Goal: Task Accomplishment & Management: Manage account settings

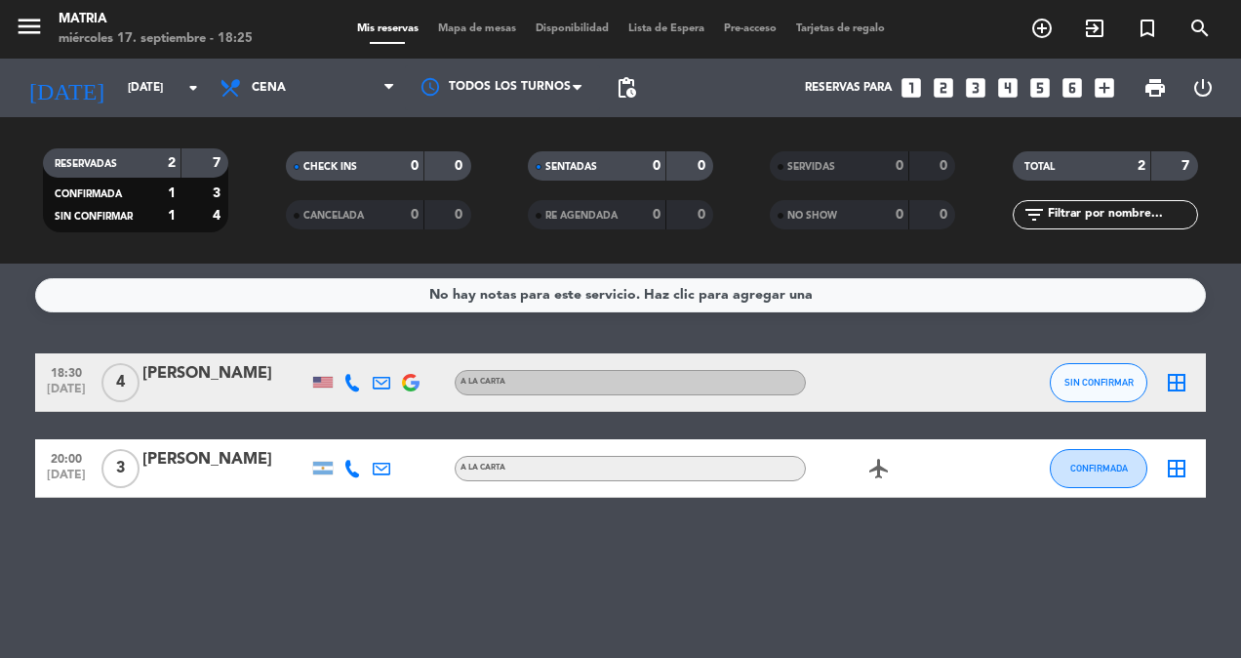
drag, startPoint x: 0, startPoint y: 0, endPoint x: 36, endPoint y: 309, distance: 311.3
click at [36, 309] on div "No hay notas para este servicio. Haz clic para agregar una" at bounding box center [620, 295] width 1171 height 34
click at [316, 378] on div at bounding box center [323, 382] width 20 height 11
click at [352, 379] on icon at bounding box center [352, 383] width 18 height 18
click at [375, 381] on icon at bounding box center [382, 383] width 18 height 18
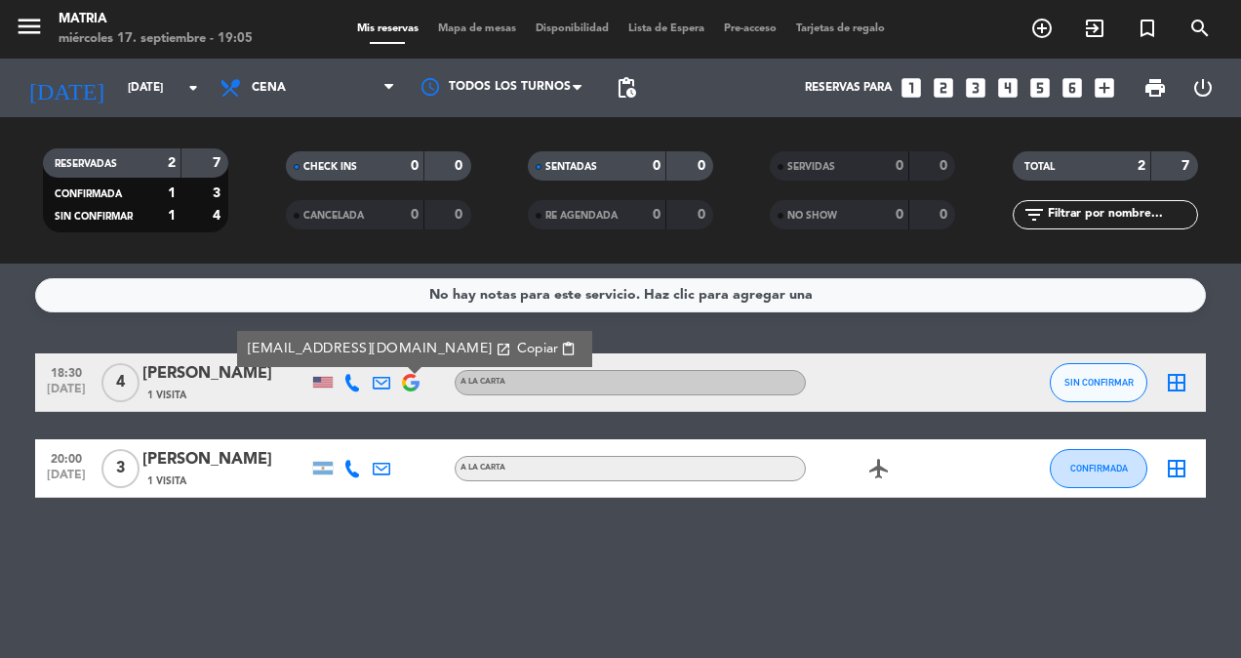
click at [410, 378] on img at bounding box center [411, 383] width 18 height 18
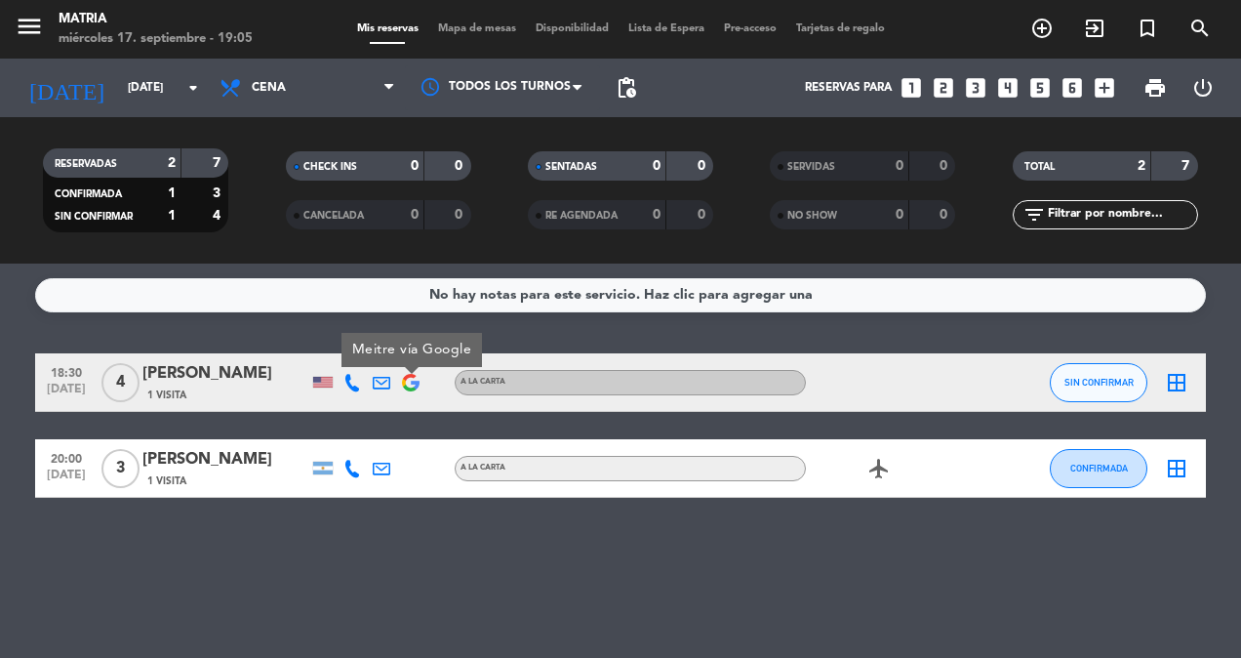
click at [377, 473] on icon at bounding box center [382, 468] width 18 height 18
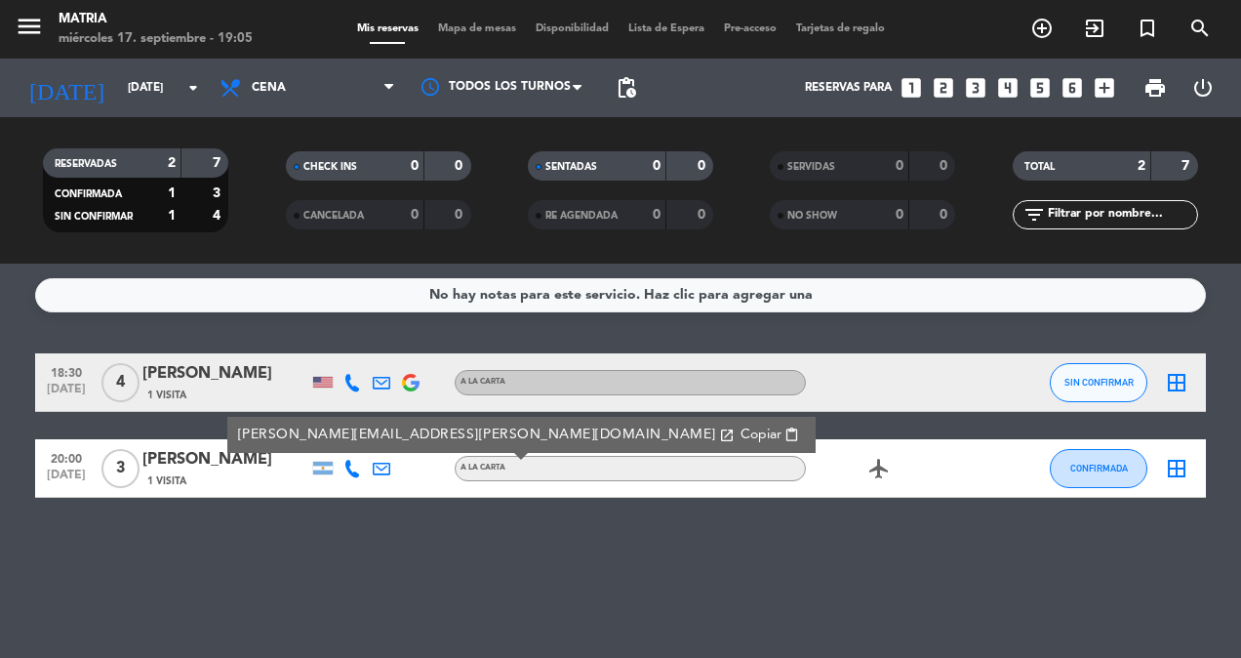
click at [347, 464] on icon at bounding box center [352, 468] width 18 height 18
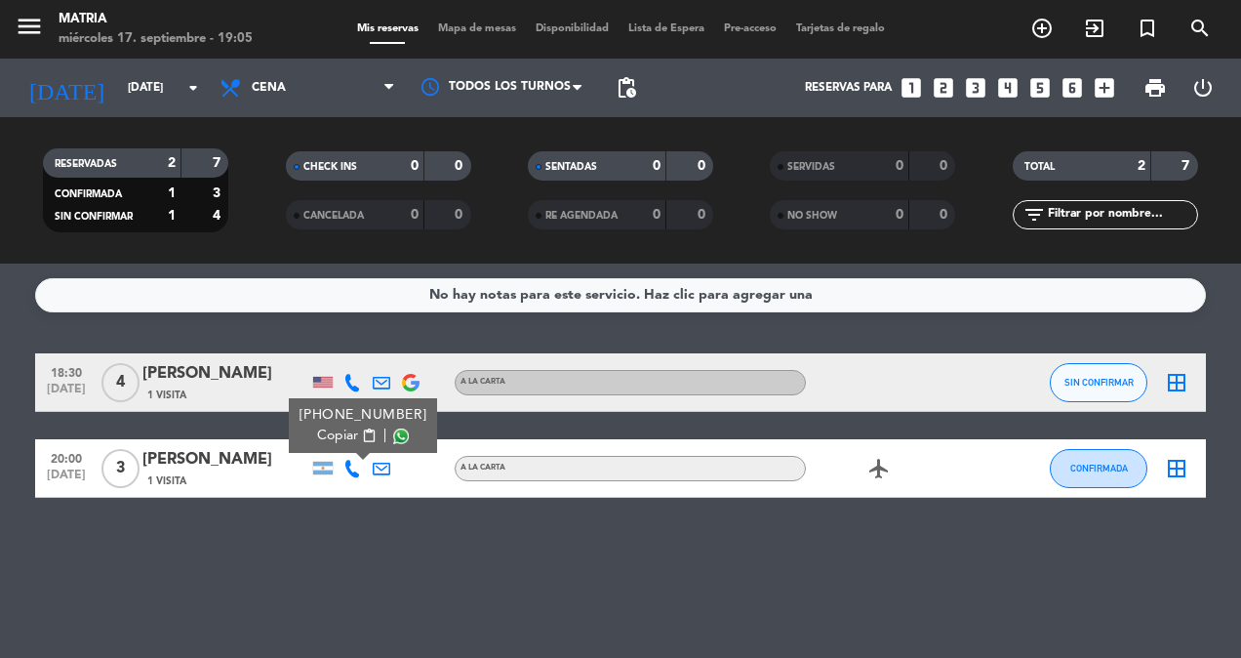
click at [315, 464] on div at bounding box center [323, 467] width 20 height 13
click at [137, 460] on span "3" at bounding box center [120, 468] width 38 height 39
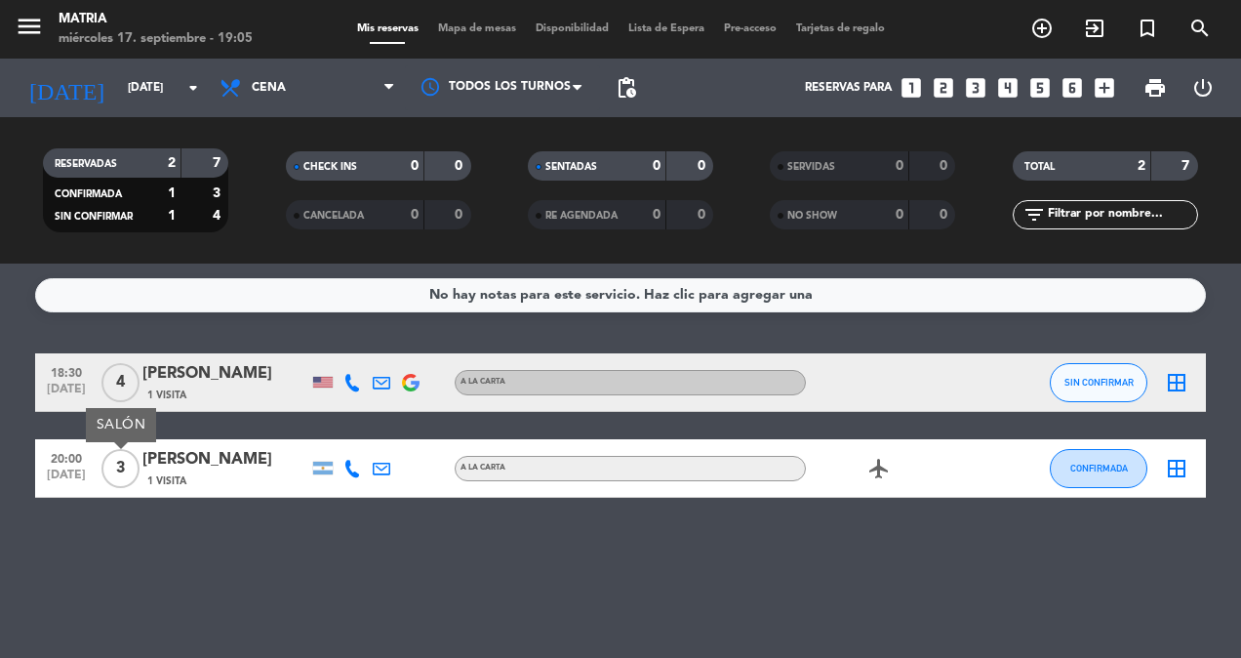
click at [121, 381] on span "4" at bounding box center [120, 382] width 38 height 39
click at [881, 469] on icon "airplanemode_active" at bounding box center [878, 468] width 23 height 23
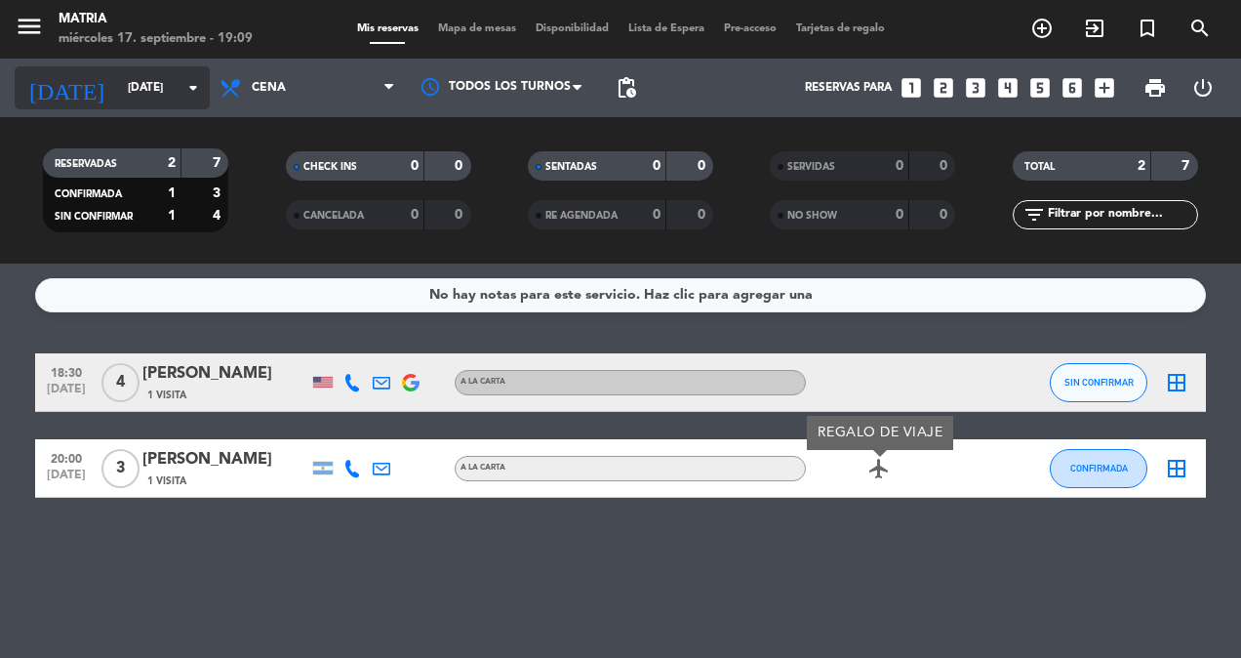
click at [155, 73] on input "[DATE]" at bounding box center [195, 87] width 154 height 33
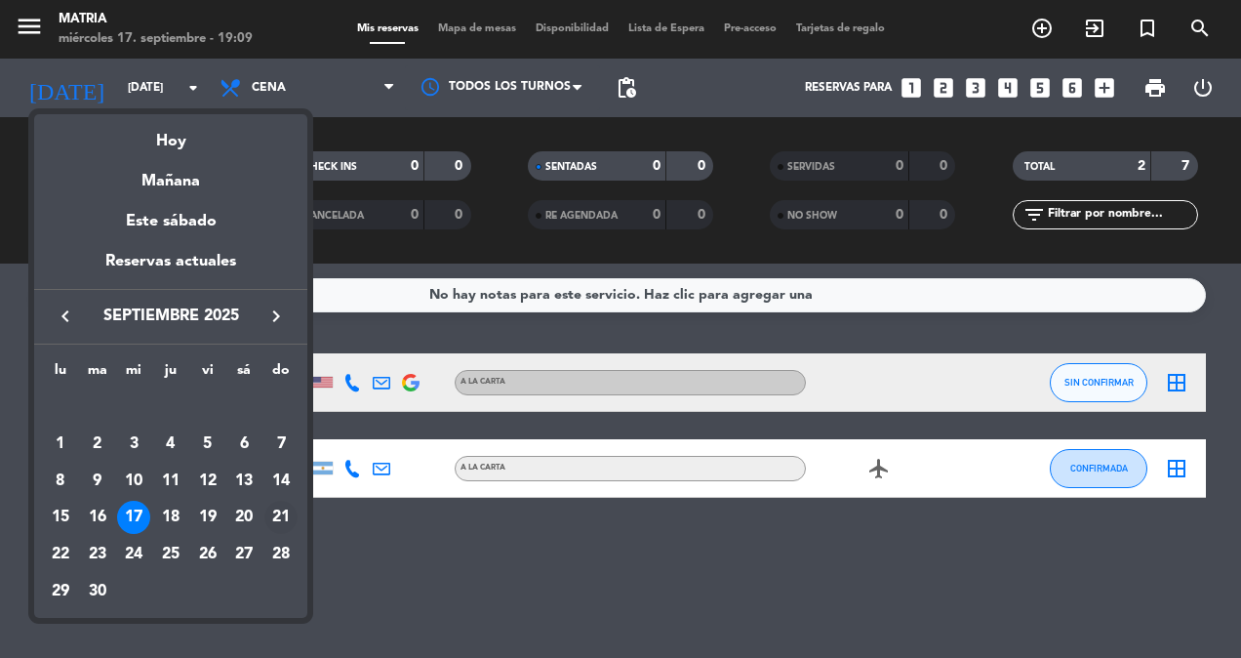
click at [282, 510] on div "21" at bounding box center [280, 516] width 33 height 33
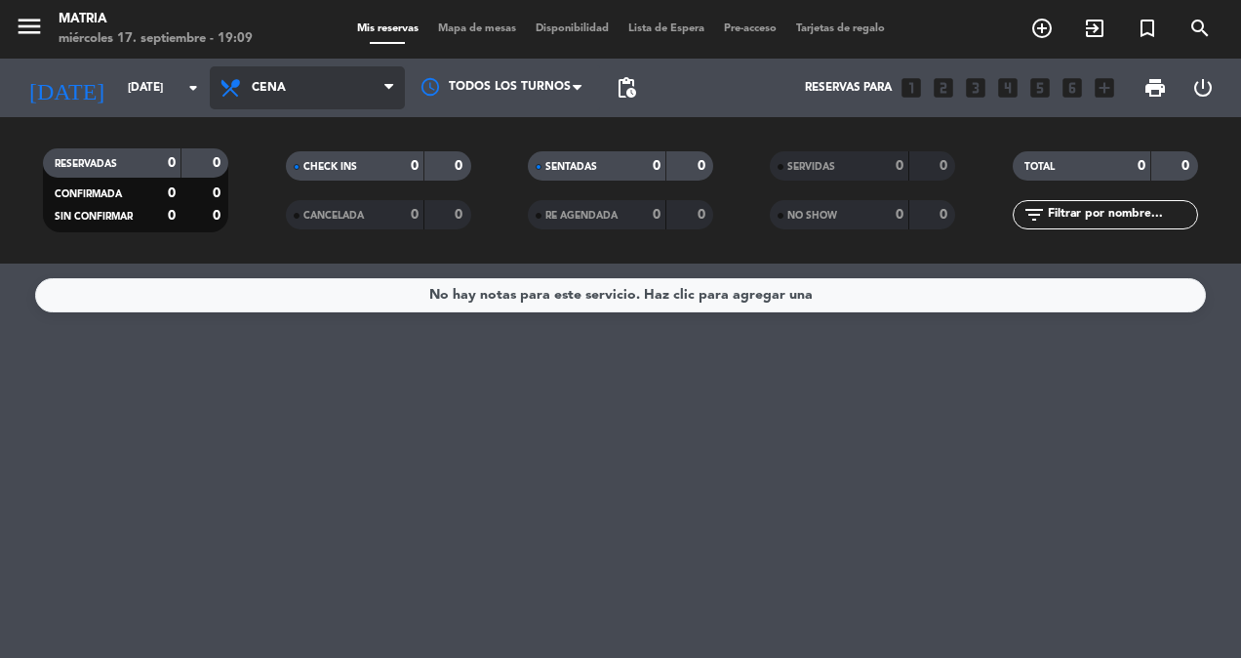
click at [336, 80] on span "Cena" at bounding box center [307, 87] width 195 height 43
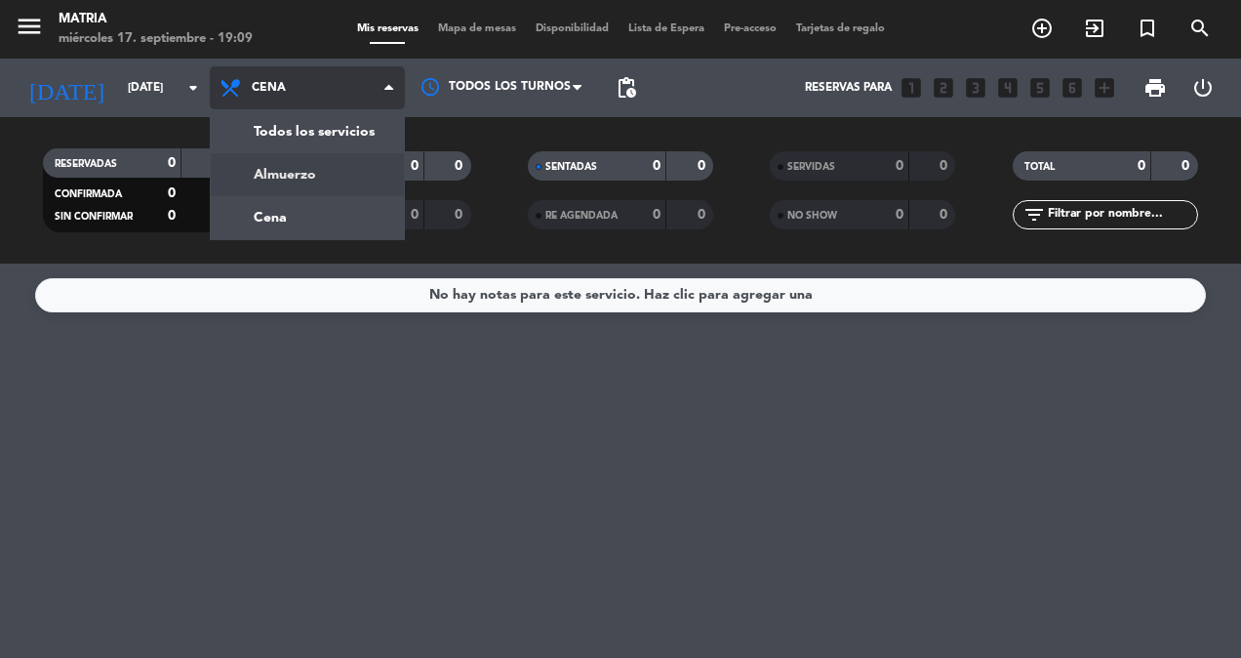
click at [323, 174] on div "menu MATRIA [DATE] 17. septiembre - 19:09 Mis reservas Mapa de mesas Disponibil…" at bounding box center [620, 131] width 1241 height 263
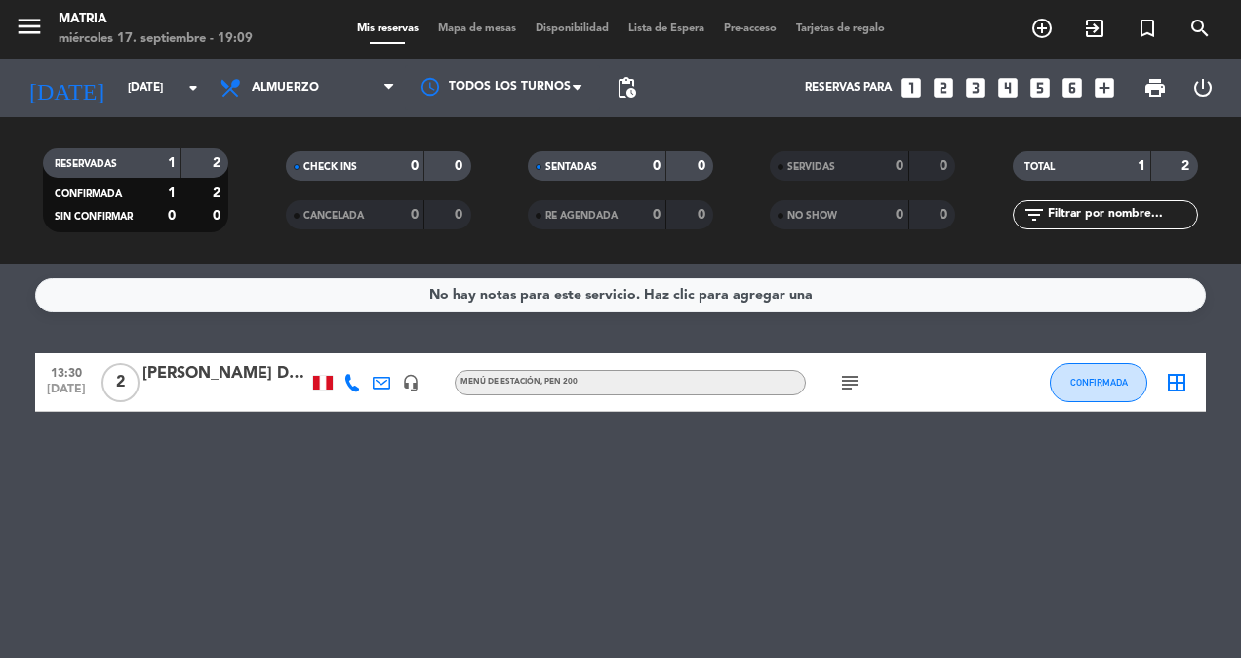
click at [853, 381] on icon "subject" at bounding box center [849, 382] width 23 height 23
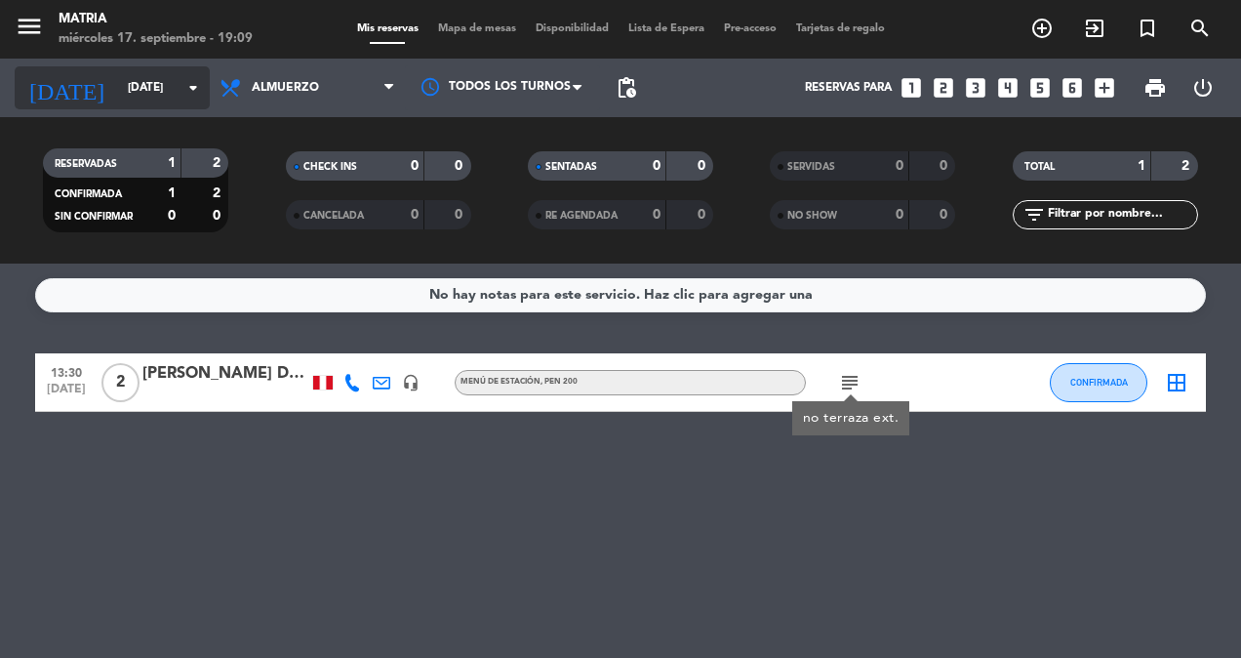
click at [168, 102] on input "[DATE]" at bounding box center [195, 87] width 154 height 33
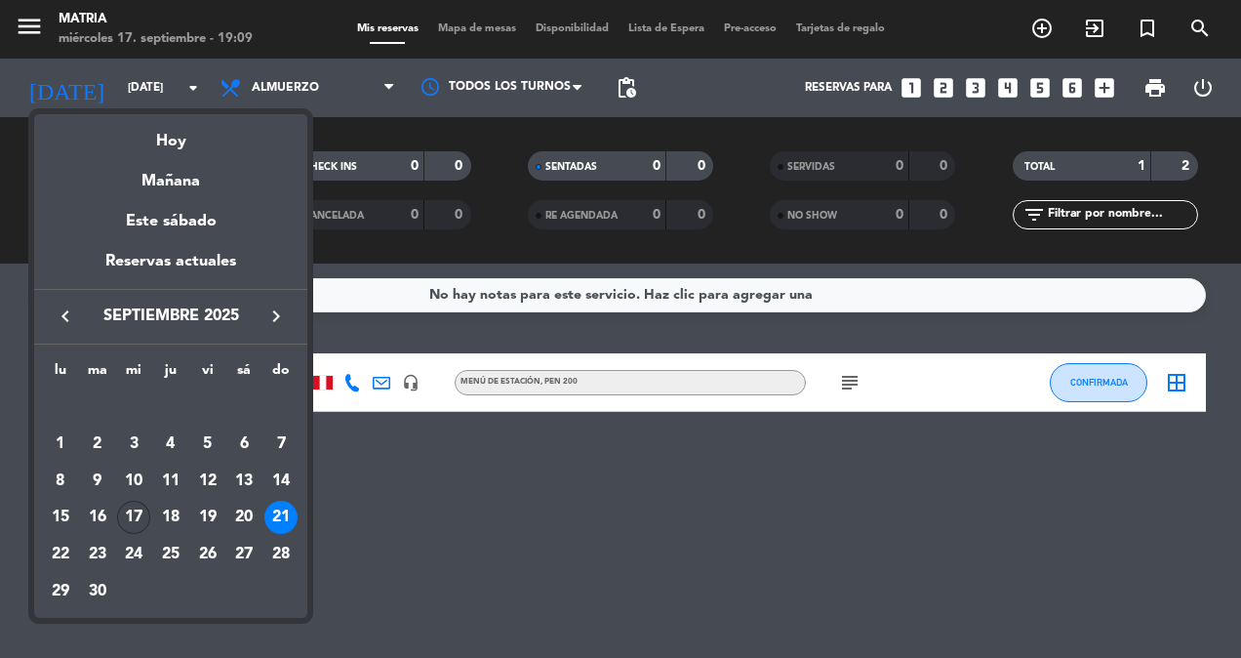
click at [128, 517] on div "17" at bounding box center [133, 516] width 33 height 33
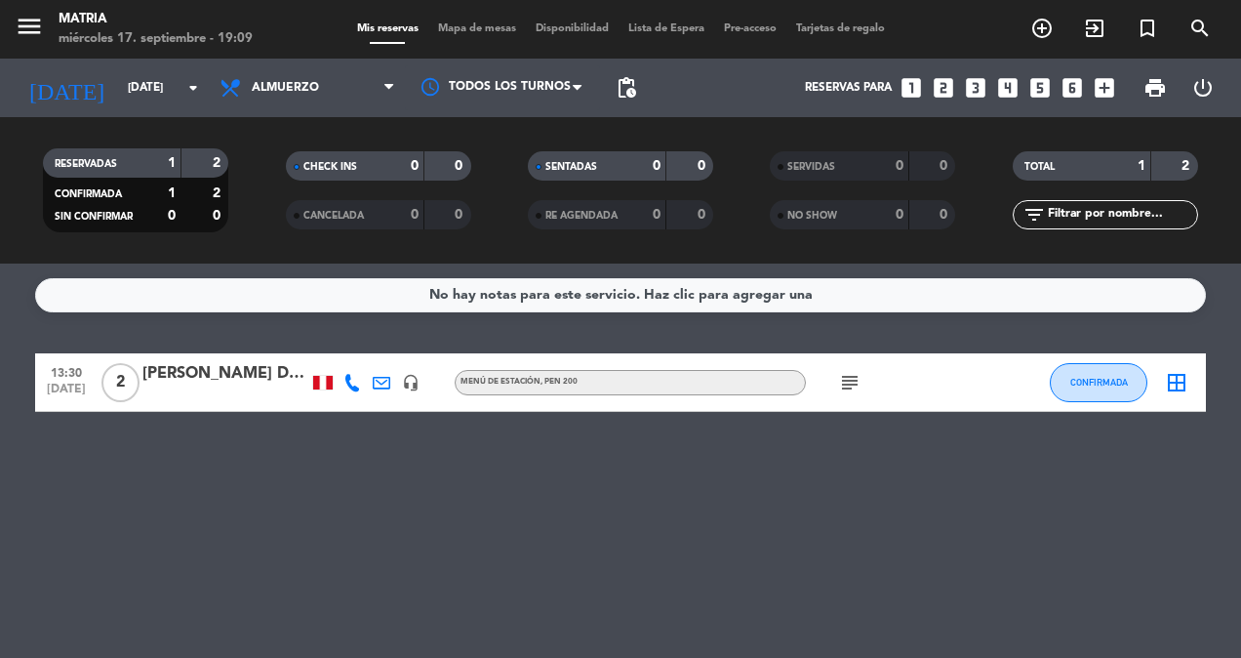
type input "[DATE]"
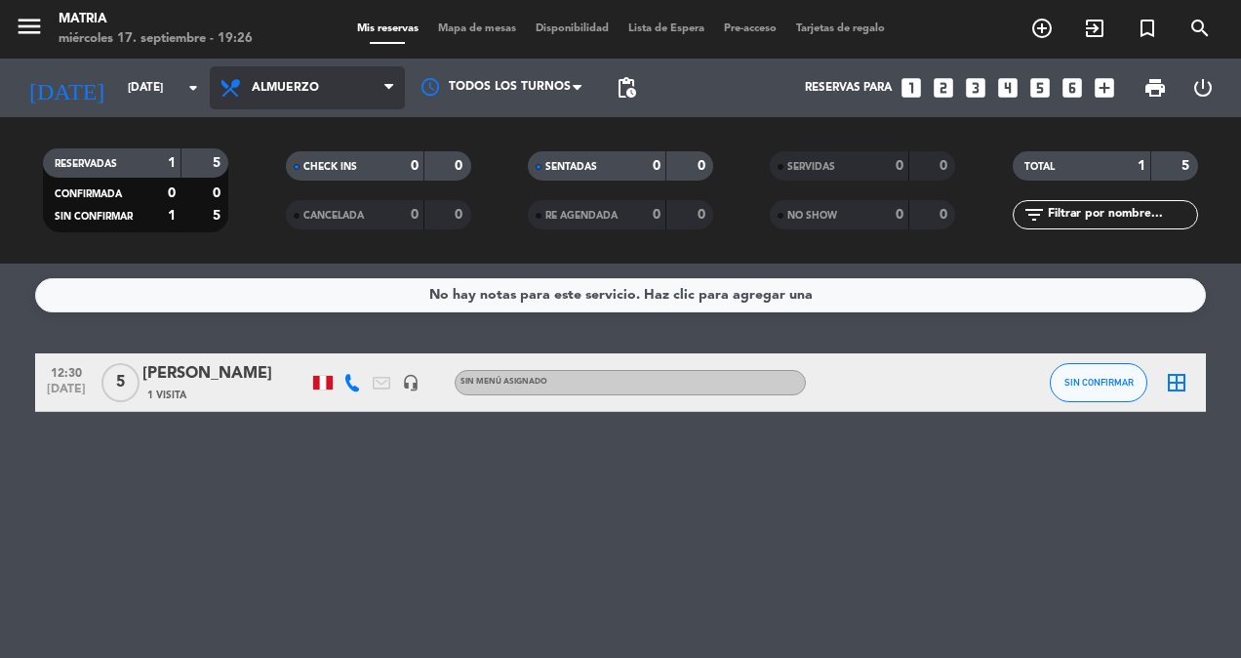
click at [323, 99] on span "Almuerzo" at bounding box center [307, 87] width 195 height 43
click at [314, 220] on div "menu MATRIA [DATE] 17. septiembre - 19:26 Mis reservas Mapa de mesas Disponibil…" at bounding box center [620, 131] width 1241 height 263
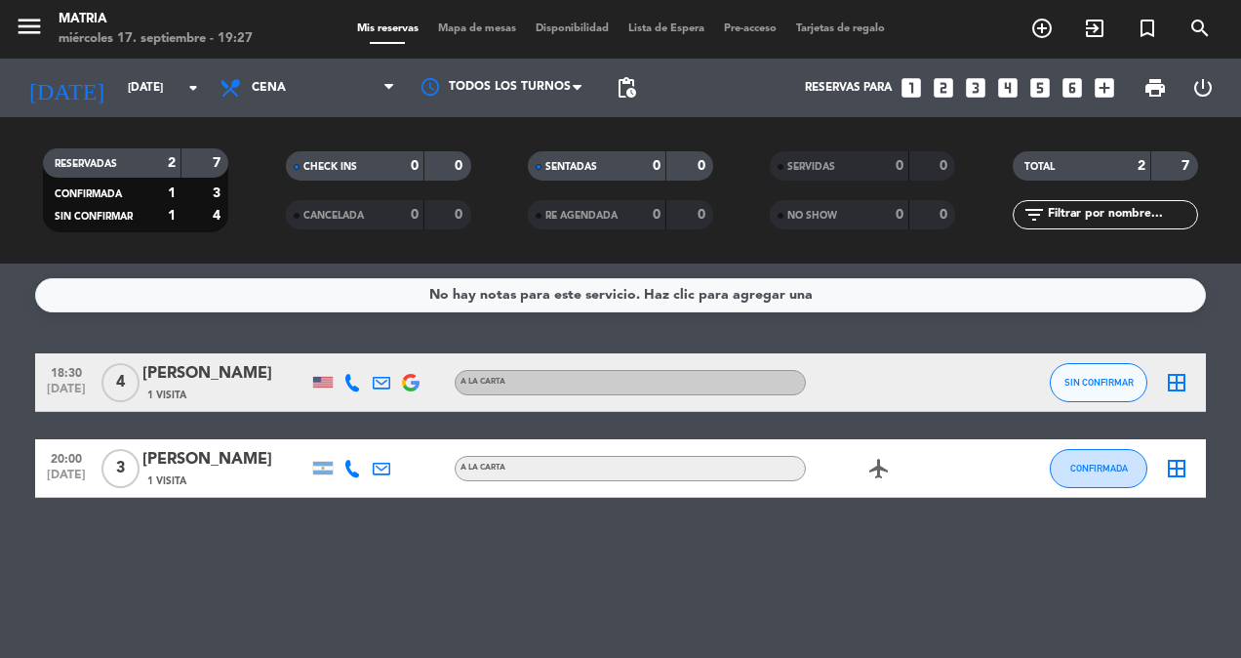
click at [167, 388] on span "1 Visita" at bounding box center [166, 395] width 39 height 16
